Goal: Transaction & Acquisition: Download file/media

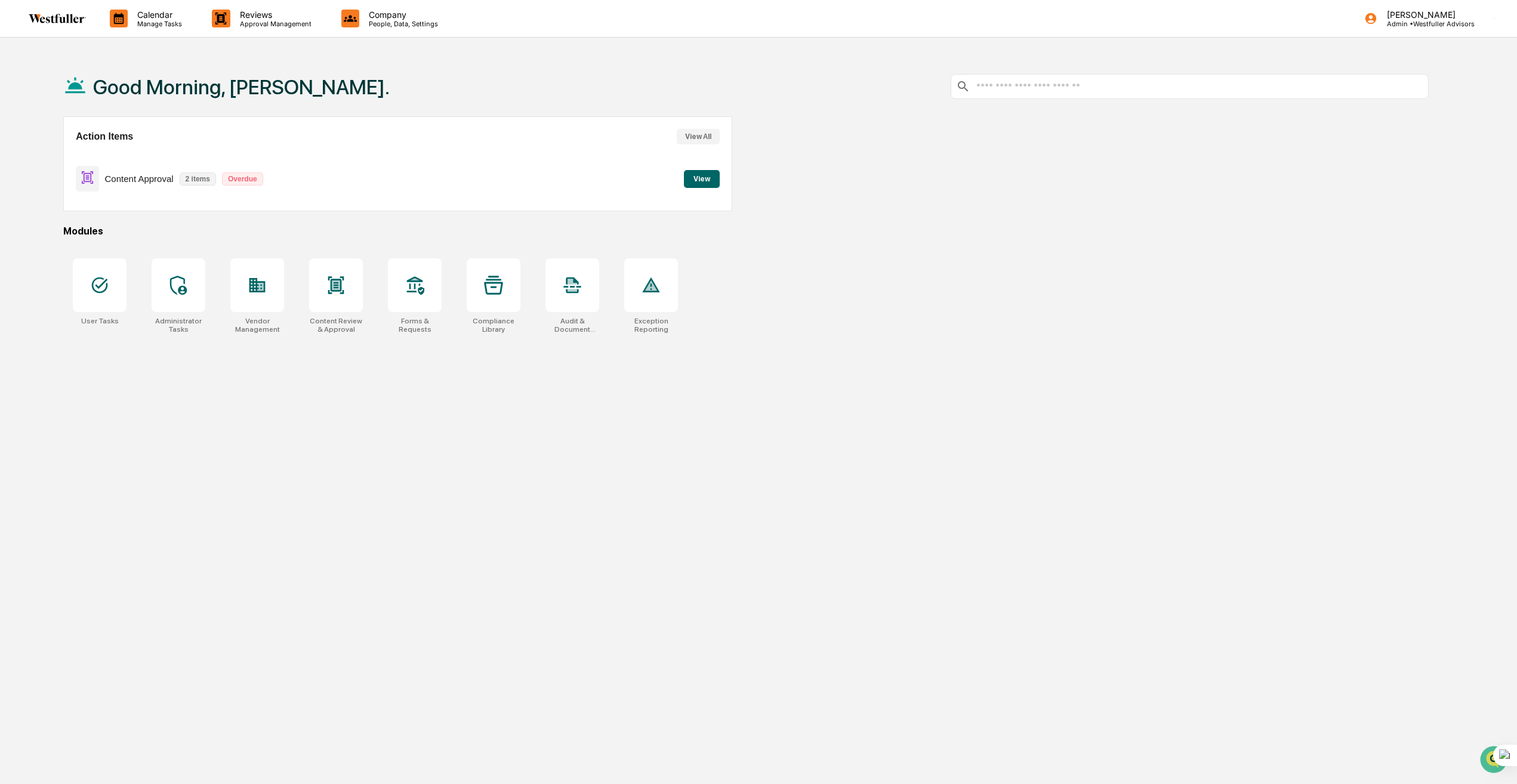
click at [700, 180] on button "View" at bounding box center [701, 179] width 36 height 18
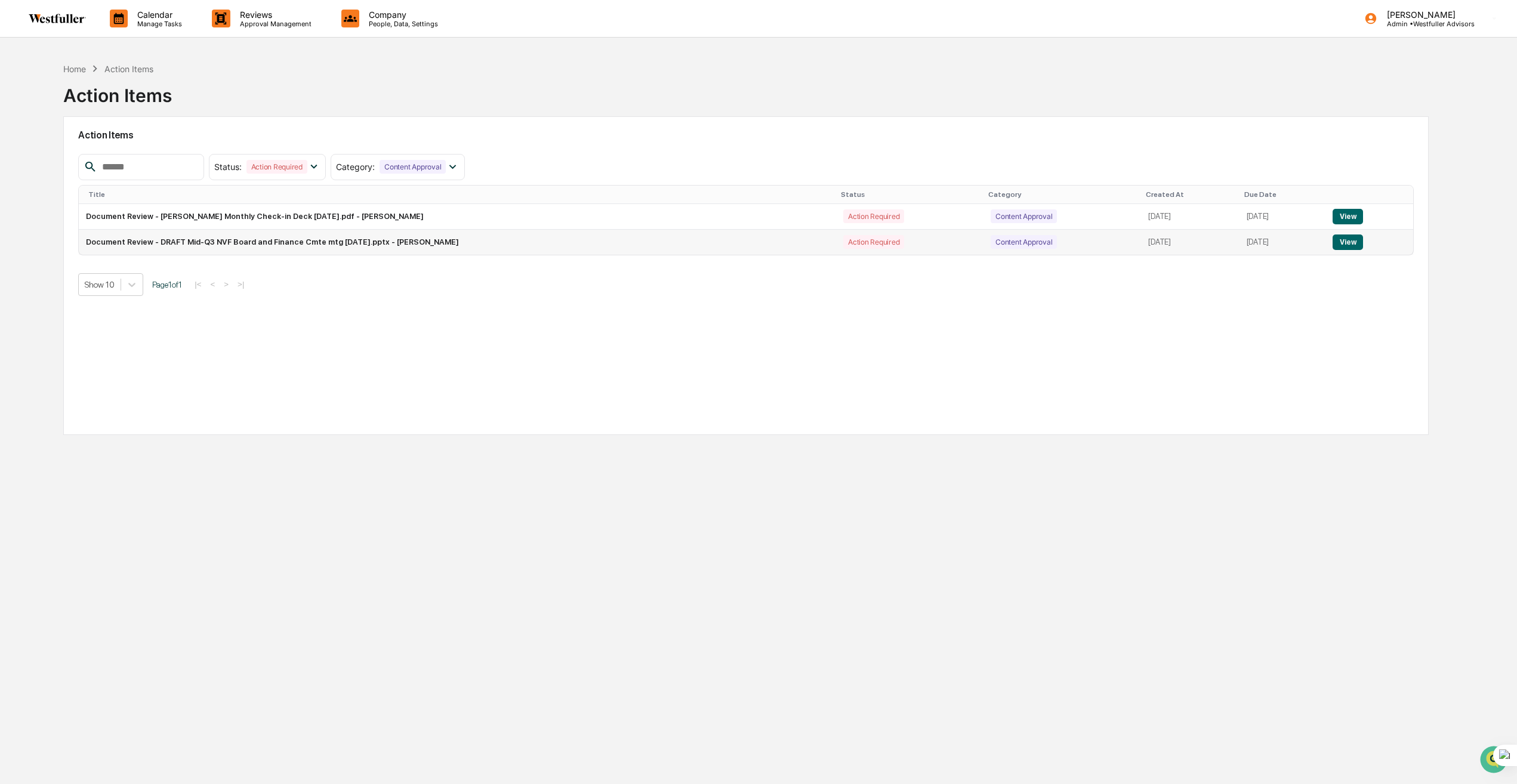
click at [1358, 243] on button "View" at bounding box center [1348, 241] width 31 height 15
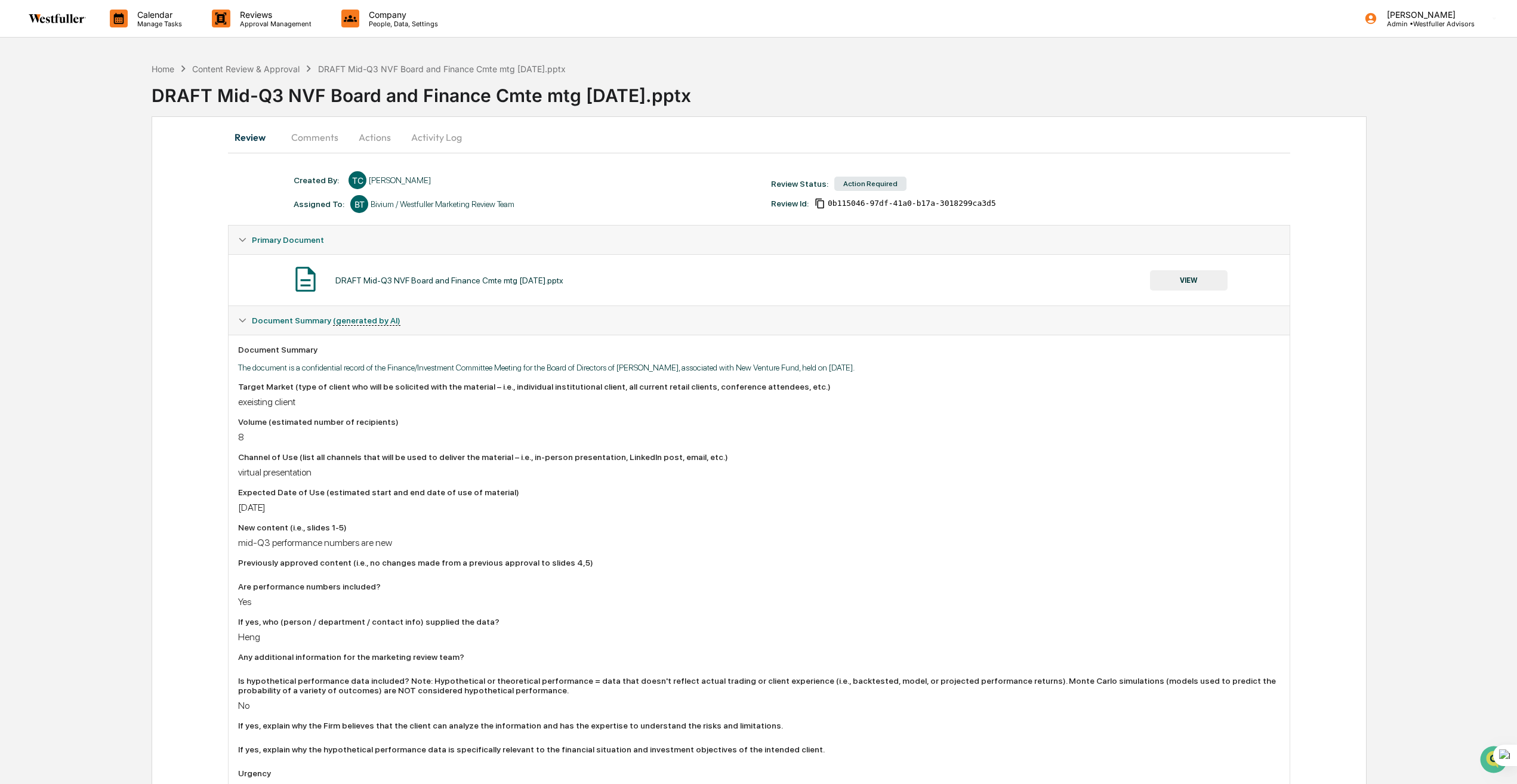
click at [322, 140] on button "Comments" at bounding box center [315, 138] width 67 height 29
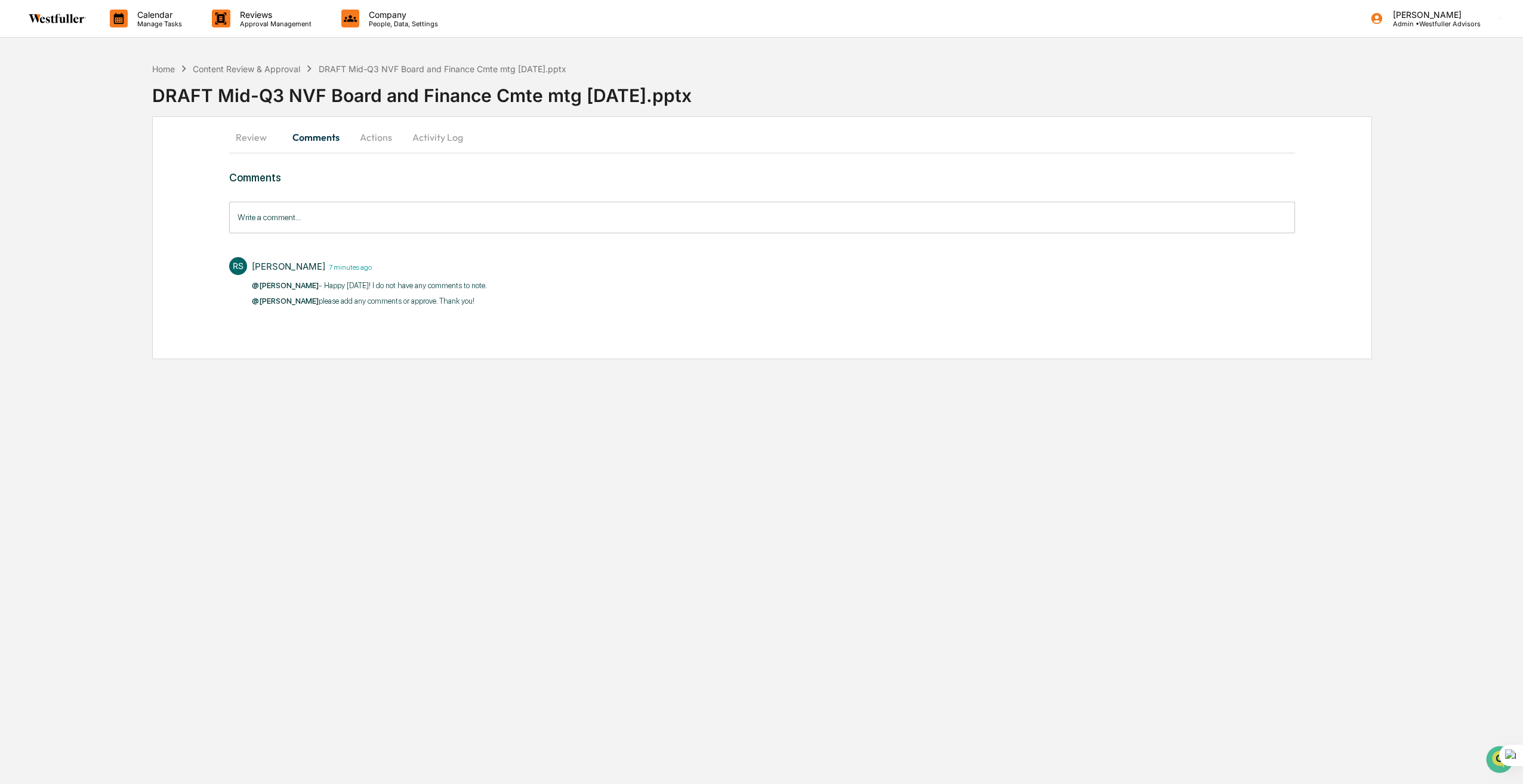
click at [258, 134] on button "Review" at bounding box center [256, 138] width 54 height 29
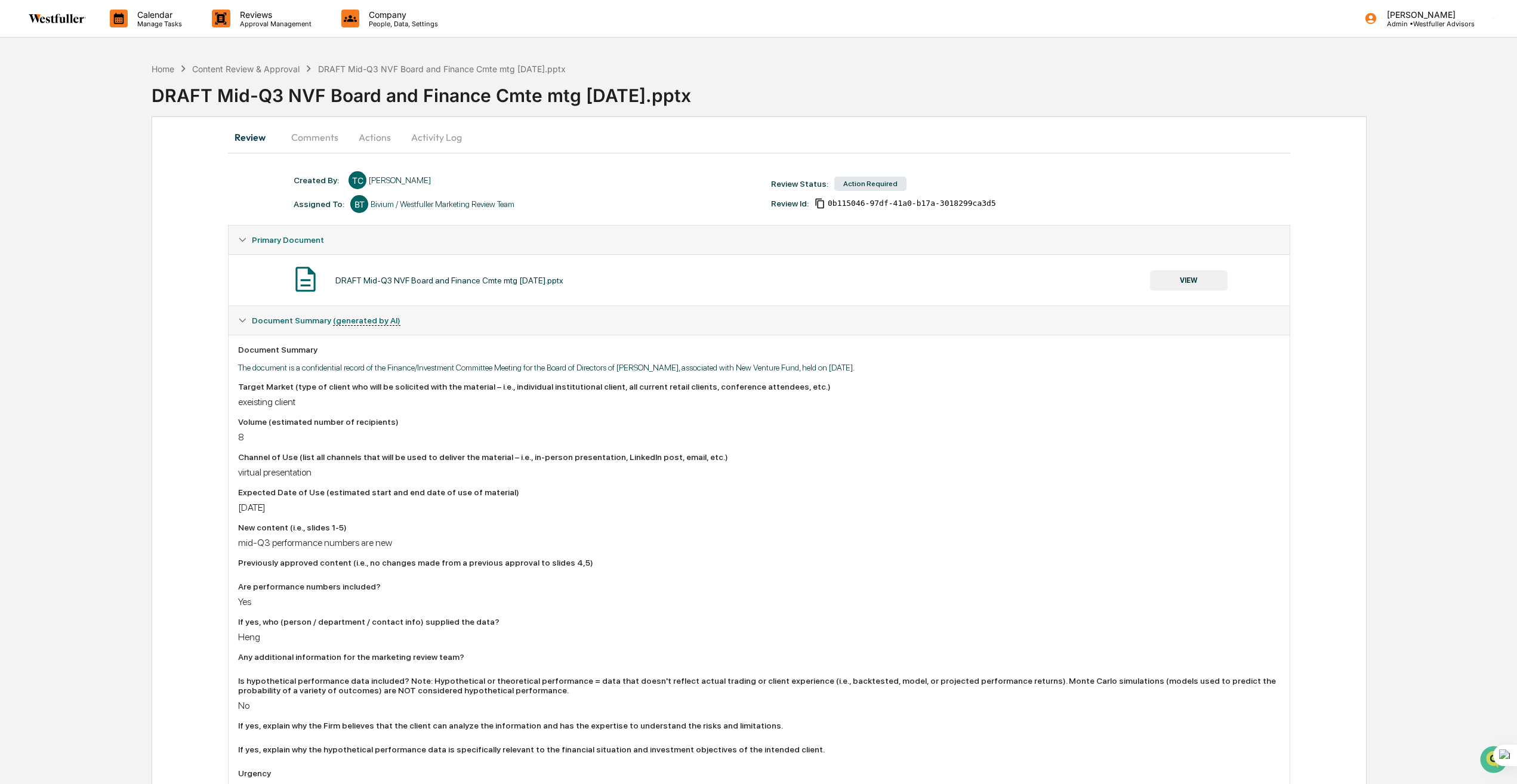
click at [1202, 276] on button "VIEW" at bounding box center [1188, 280] width 77 height 21
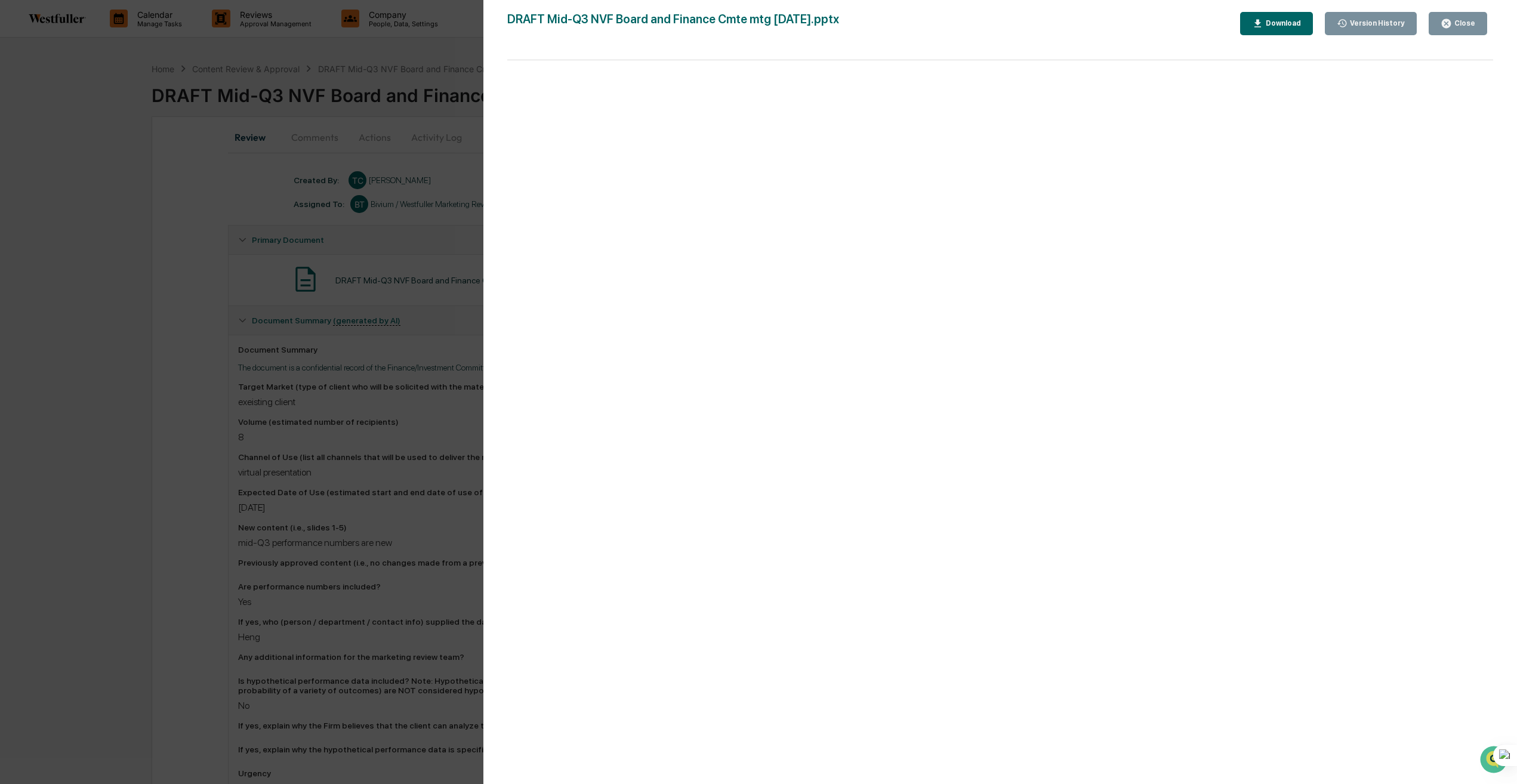
click at [1296, 20] on div "Download" at bounding box center [1282, 23] width 38 height 8
